Goal: Check status

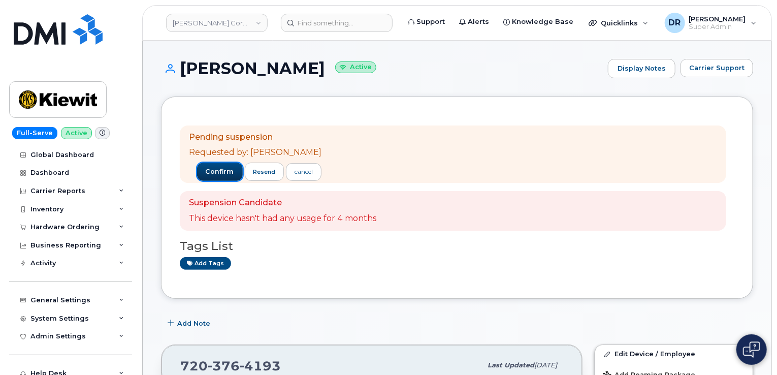
click at [217, 171] on span "confirm" at bounding box center [220, 171] width 28 height 9
